Goal: Task Accomplishment & Management: Manage account settings

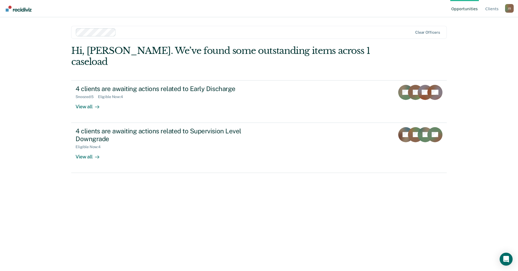
click at [275, 201] on div "Hi, [PERSON_NAME]. We’ve found some outstanding items across 1 caseload 4 clien…" at bounding box center [258, 150] width 375 height 211
click at [163, 212] on div "Hi, [PERSON_NAME]. We’ve found some outstanding items across 1 caseload 4 clien…" at bounding box center [258, 150] width 375 height 211
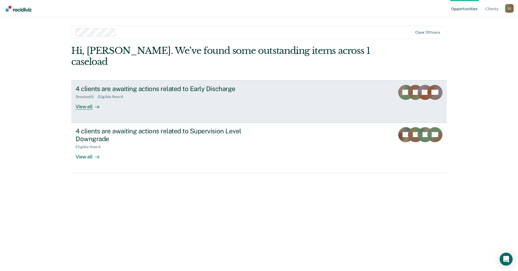
click at [130, 95] on div "4 clients are awaiting actions related to Early Discharge Snoozed : 5 Eligible …" at bounding box center [177, 97] width 202 height 25
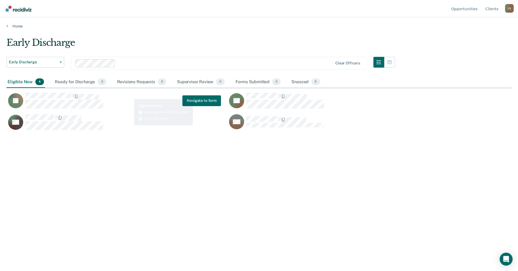
scroll to position [190, 501]
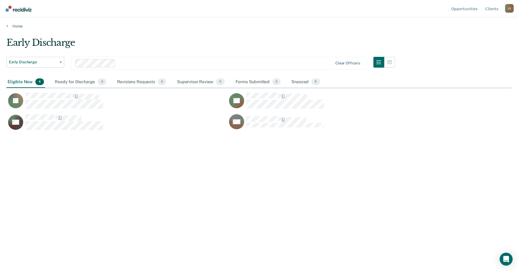
click at [155, 188] on div "Early Discharge Early Discharge Early Discharge Supervision Level Downgrade Cle…" at bounding box center [258, 134] width 505 height 194
click at [171, 196] on div "Early Discharge Early Discharge Early Discharge Supervision Level Downgrade Cle…" at bounding box center [258, 134] width 505 height 194
click at [82, 171] on div "Early Discharge Early Discharge Early Discharge Supervision Level Downgrade Cle…" at bounding box center [258, 134] width 505 height 194
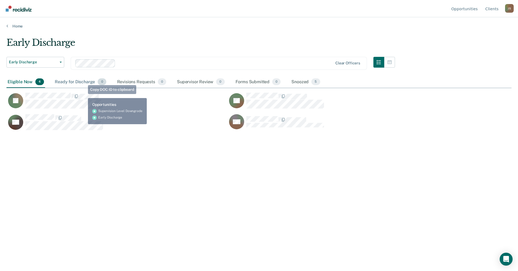
click at [78, 83] on div "Ready for Discharge 0" at bounding box center [80, 82] width 53 height 12
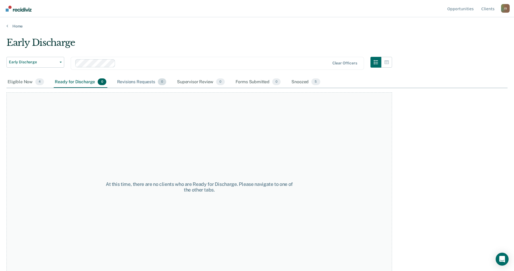
click at [143, 82] on div "Revisions Requests 0" at bounding box center [141, 82] width 51 height 12
click at [190, 83] on div "Supervisor Review 0" at bounding box center [201, 82] width 50 height 12
click at [286, 84] on div "Eligible Now 4 Ready for Discharge 0 Revisions Requests 0 Supervisor Review 0 F…" at bounding box center [163, 82] width 315 height 12
click at [297, 83] on div "Snoozed 5" at bounding box center [305, 82] width 31 height 12
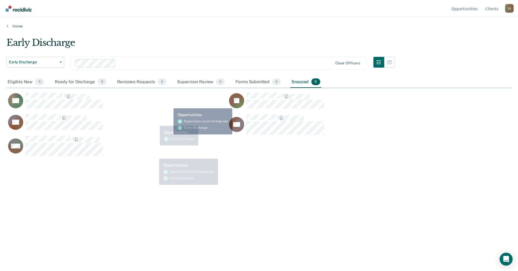
click at [188, 217] on div "Early Discharge Early Discharge Early Discharge Supervision Level Downgrade Cle…" at bounding box center [258, 134] width 505 height 194
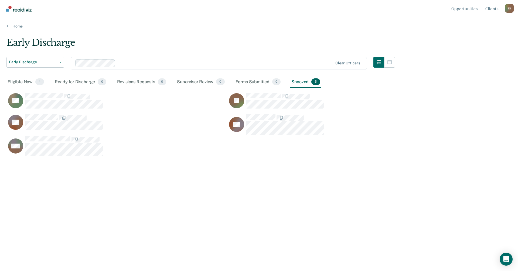
click at [212, 214] on div "Early Discharge Early Discharge Early Discharge Supervision Level Downgrade Cle…" at bounding box center [258, 134] width 505 height 194
click at [302, 209] on div "Early Discharge Early Discharge Early Discharge Supervision Level Downgrade Cle…" at bounding box center [258, 134] width 505 height 194
click at [225, 200] on div "Early Discharge Early Discharge Early Discharge Supervision Level Downgrade Cle…" at bounding box center [258, 134] width 505 height 194
click at [18, 79] on div "Eligible Now 4" at bounding box center [25, 82] width 39 height 12
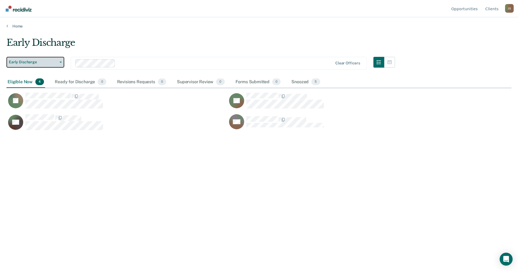
click at [45, 64] on span "Early Discharge" at bounding box center [33, 62] width 49 height 5
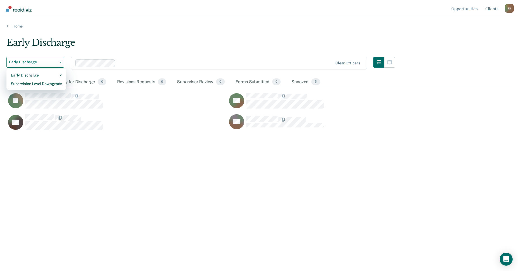
click at [129, 43] on div "Early Discharge" at bounding box center [200, 44] width 388 height 15
click at [496, 7] on link "Client s" at bounding box center [491, 8] width 15 height 17
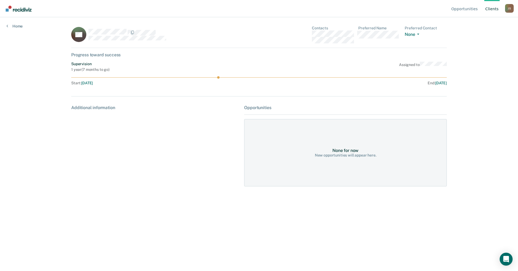
click at [197, 168] on div "Additional information" at bounding box center [155, 145] width 169 height 81
click at [215, 148] on div "Additional information" at bounding box center [155, 145] width 169 height 81
drag, startPoint x: 198, startPoint y: 184, endPoint x: 205, endPoint y: 181, distance: 7.3
click at [198, 183] on div "Additional information" at bounding box center [155, 145] width 169 height 81
